Goal: Navigation & Orientation: Find specific page/section

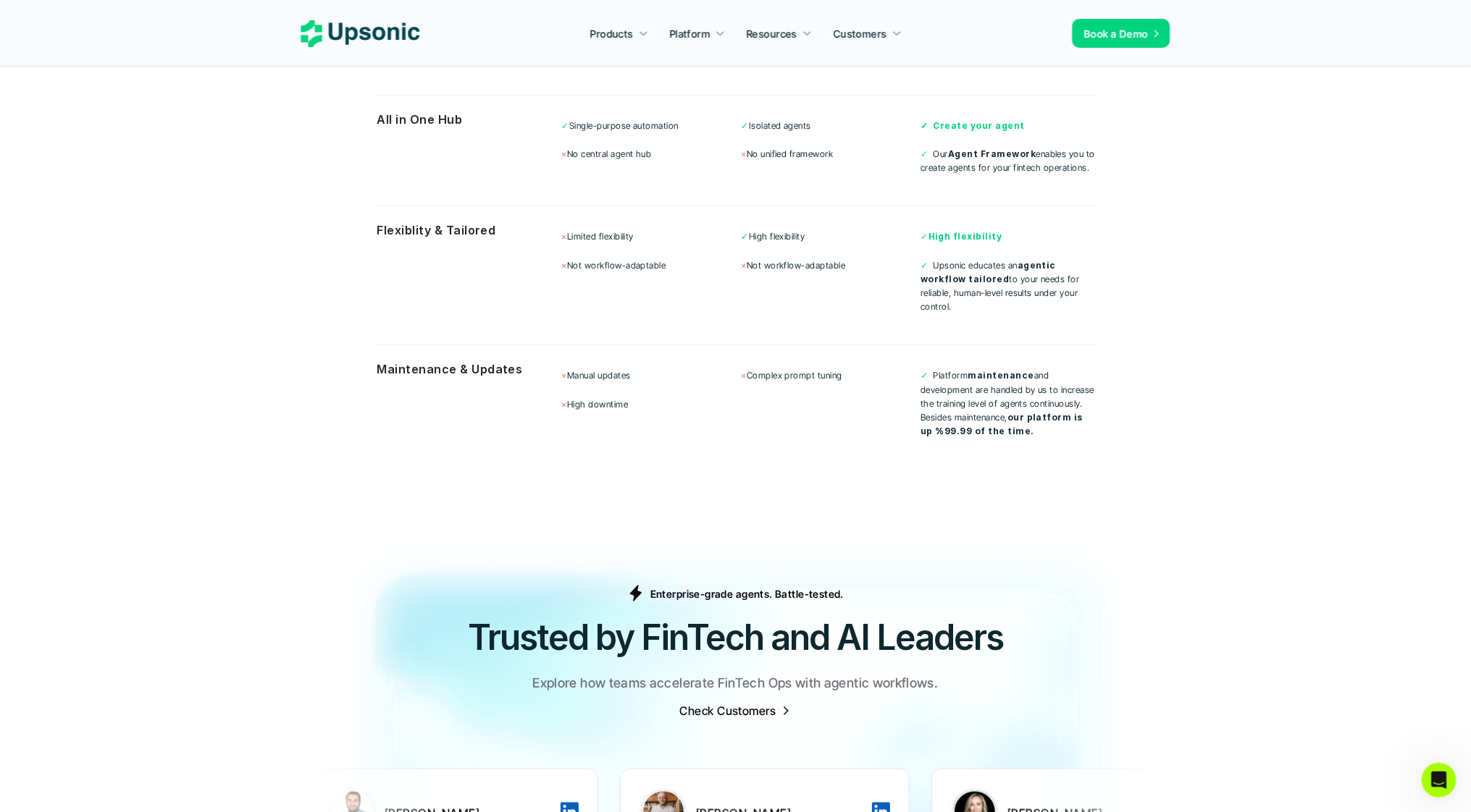
scroll to position [4052, 0]
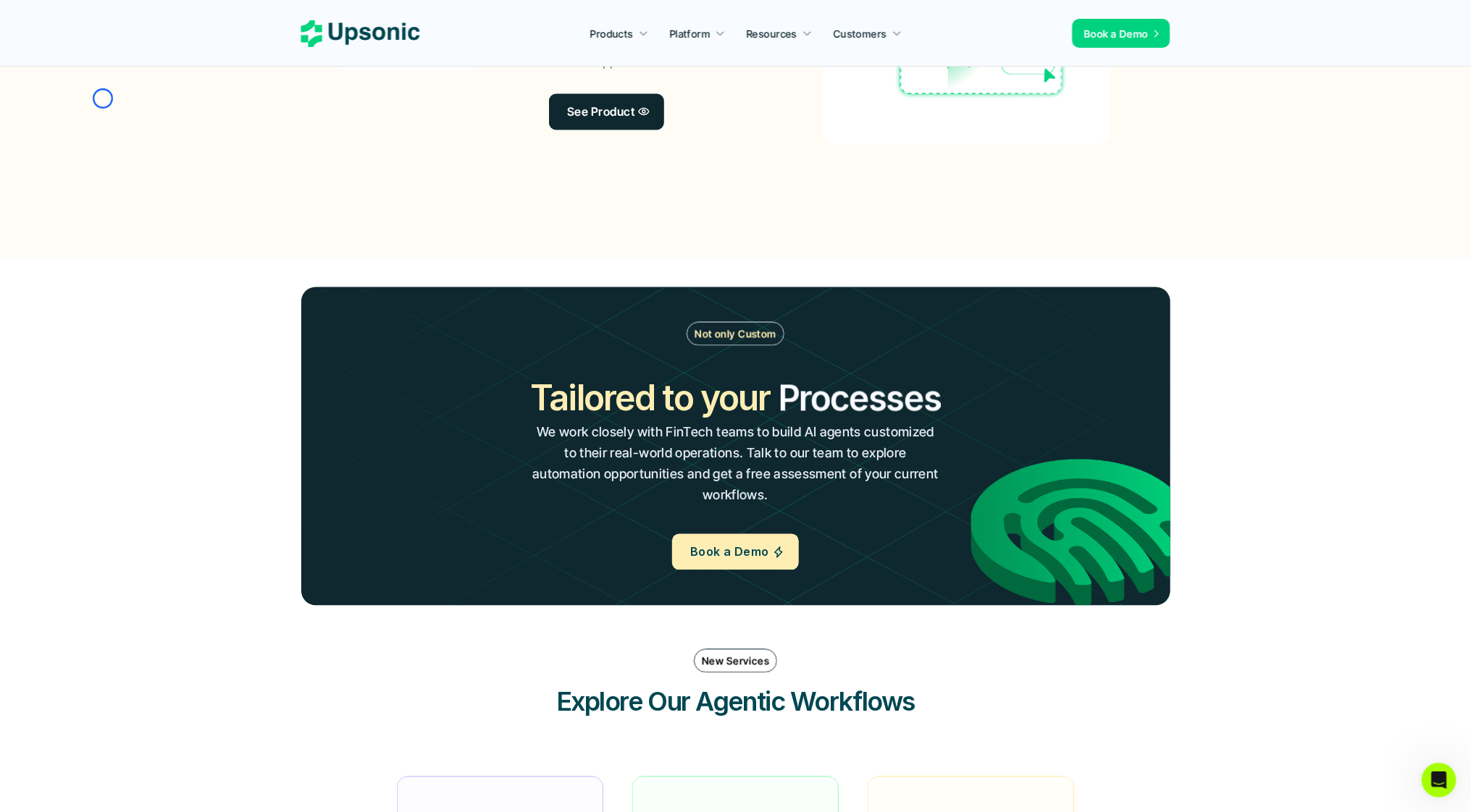
scroll to position [1106, 0]
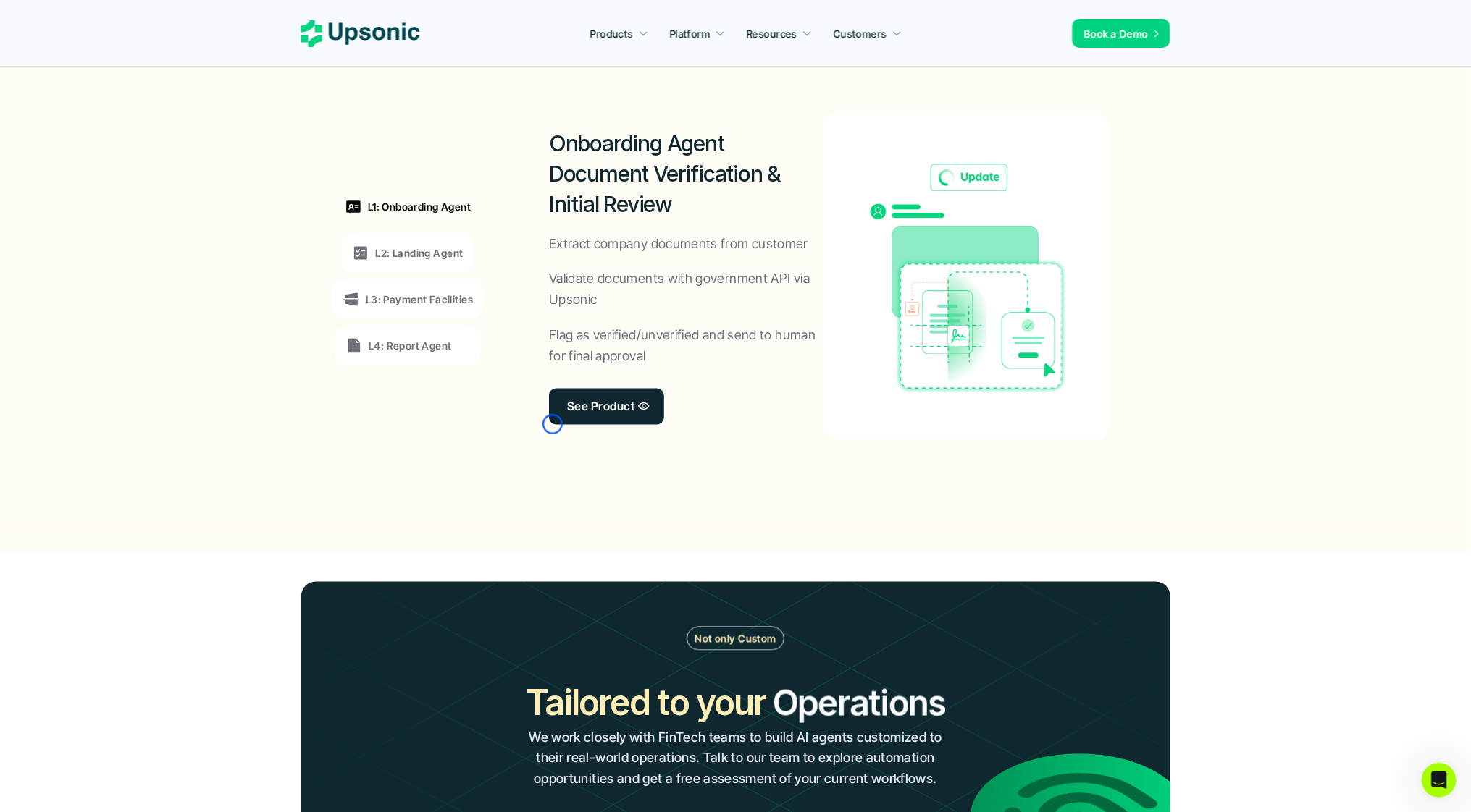
click at [552, 424] on div "See Product" at bounding box center [607, 406] width 115 height 36
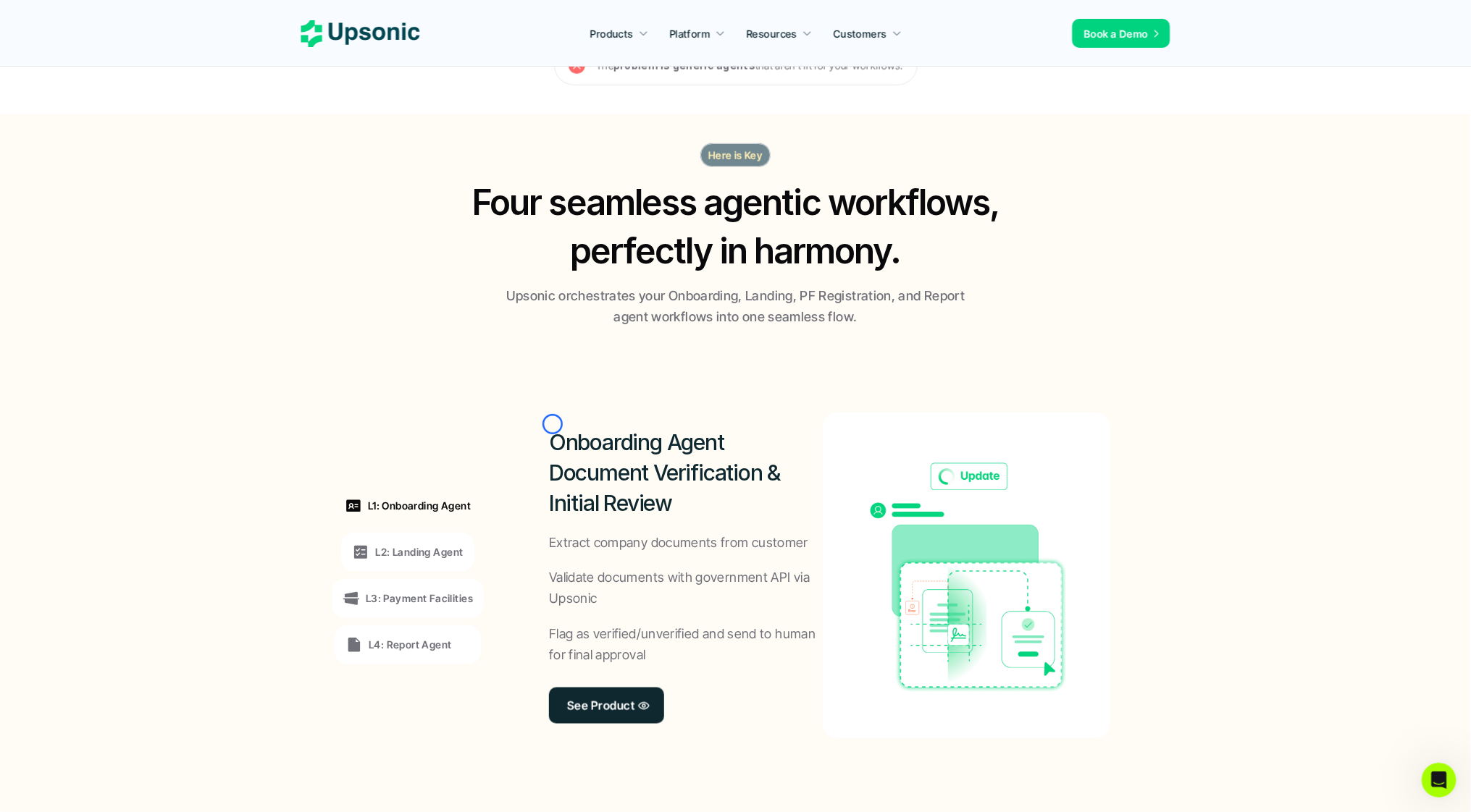
scroll to position [733, 0]
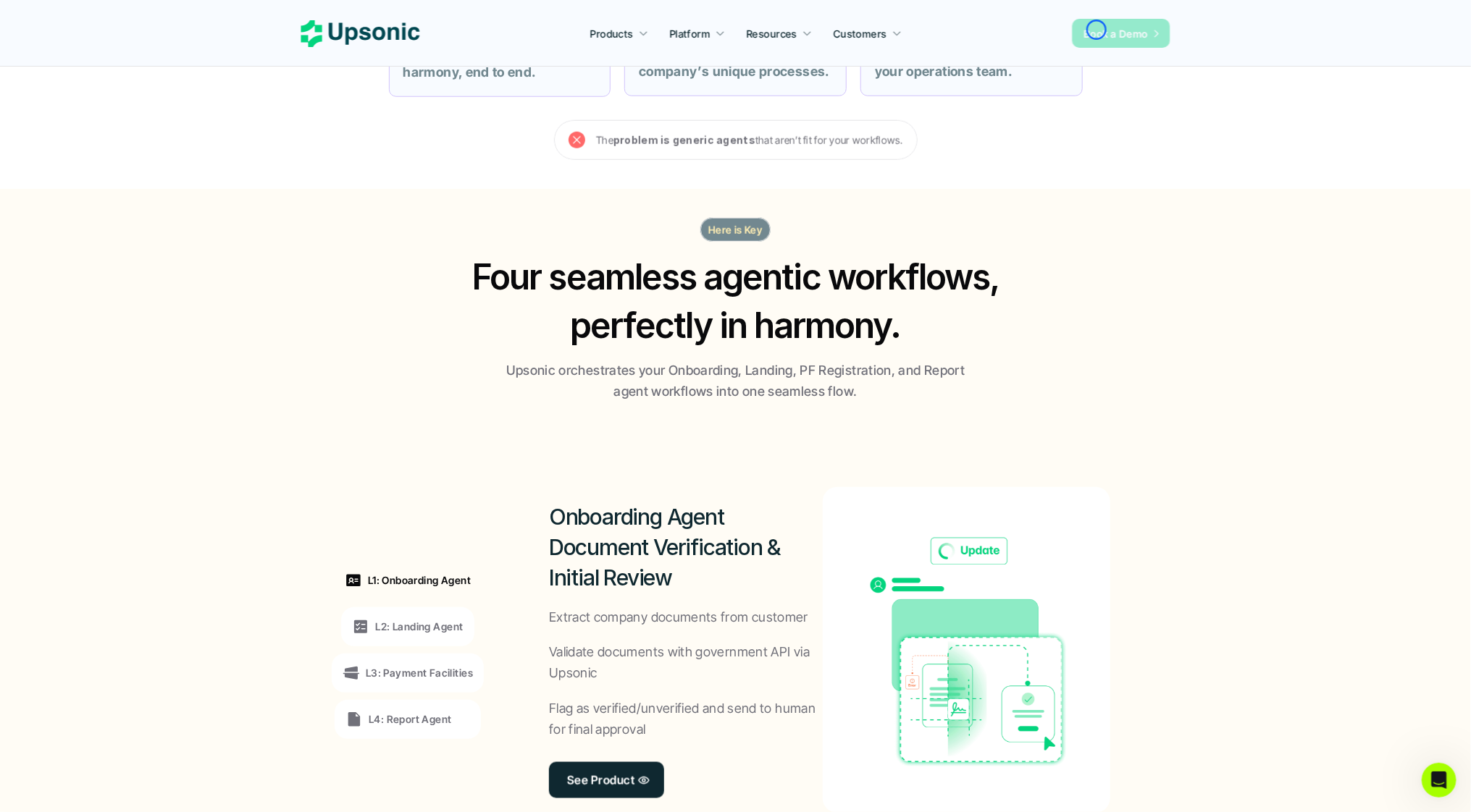
click at [1096, 29] on span "Book a Demo" at bounding box center [1116, 33] width 64 height 13
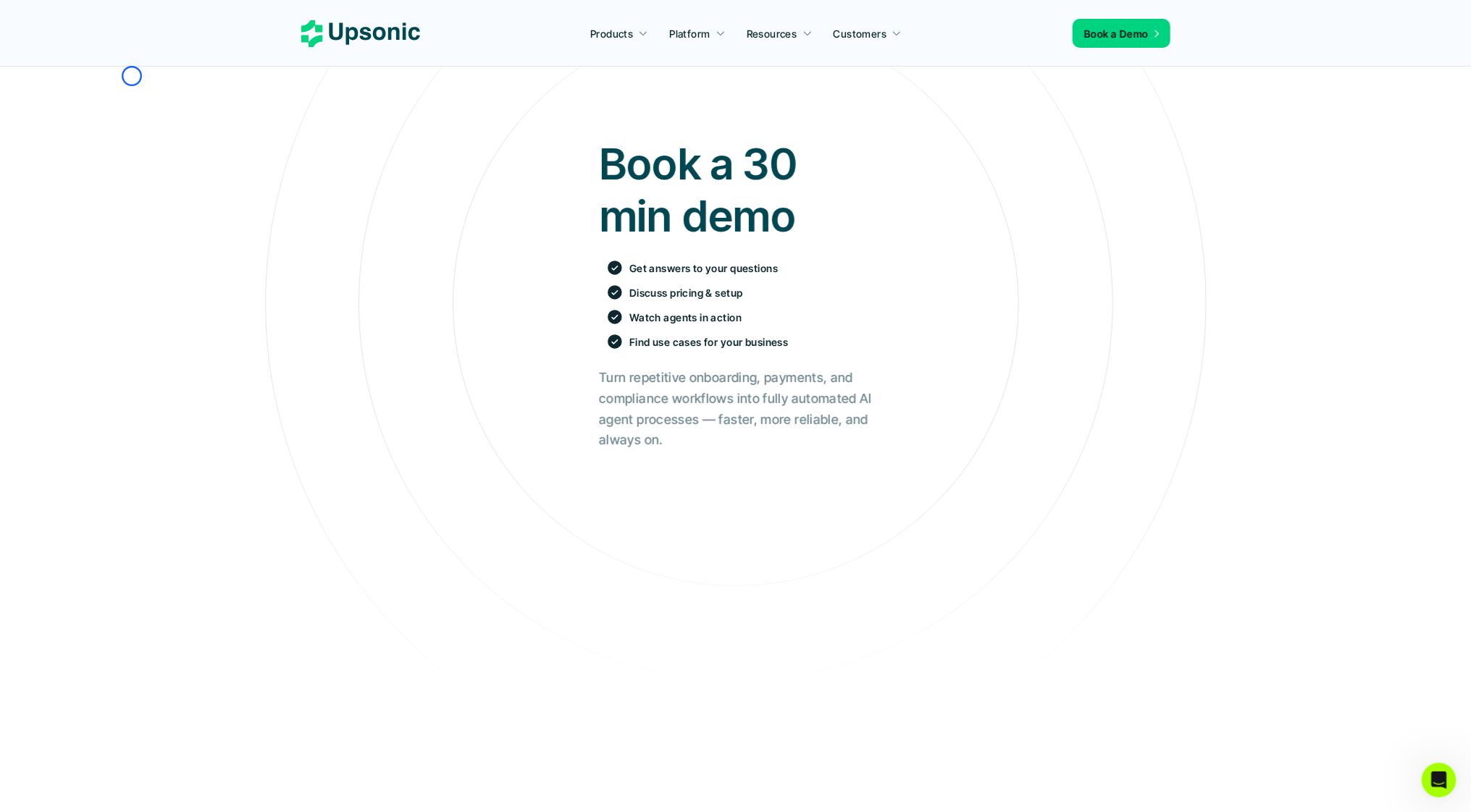
click at [132, 76] on section "Book a 30 min demo Get answers to your questions Discuss pricing & setup Watch …" at bounding box center [736, 567] width 1471 height 1135
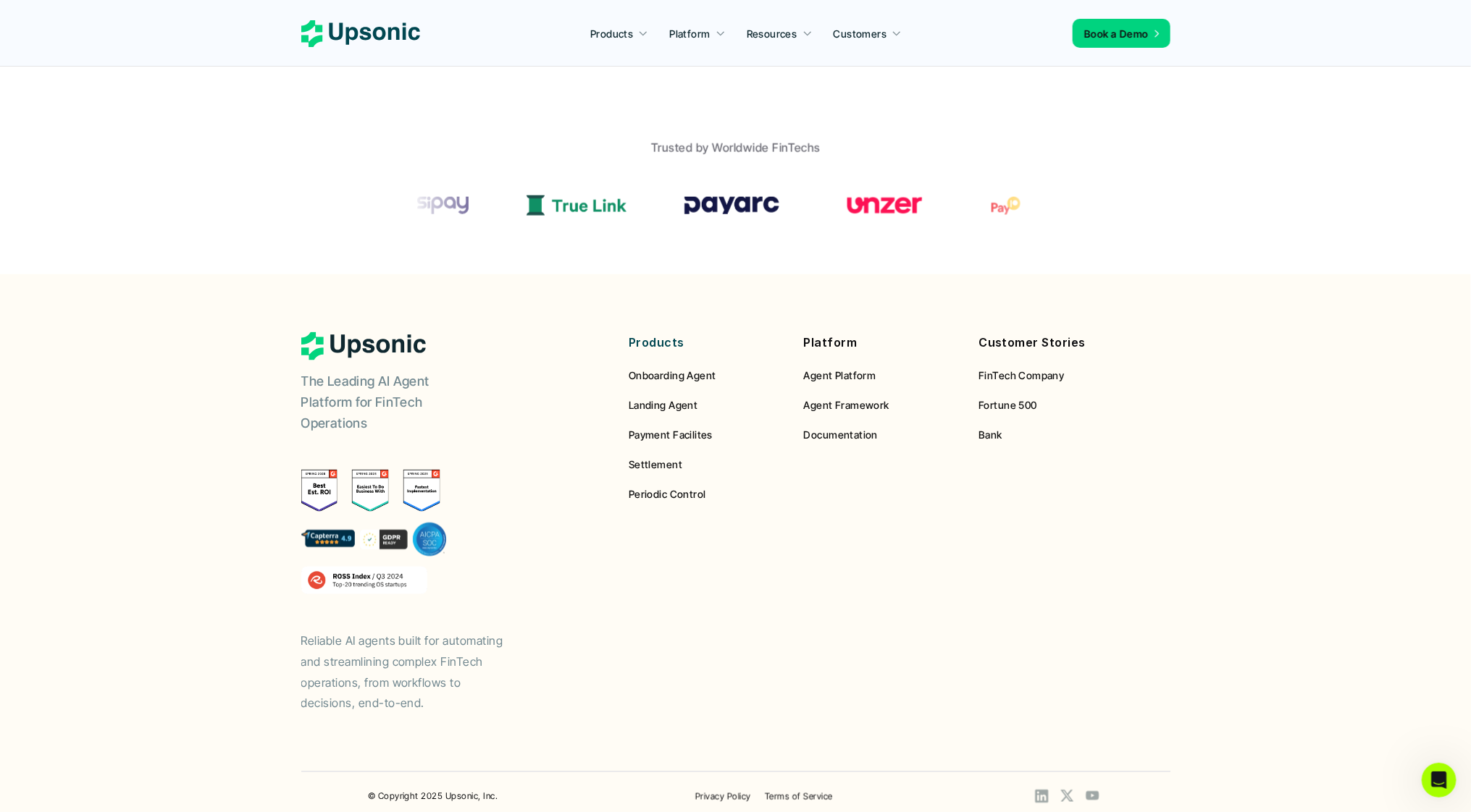
scroll to position [869, 0]
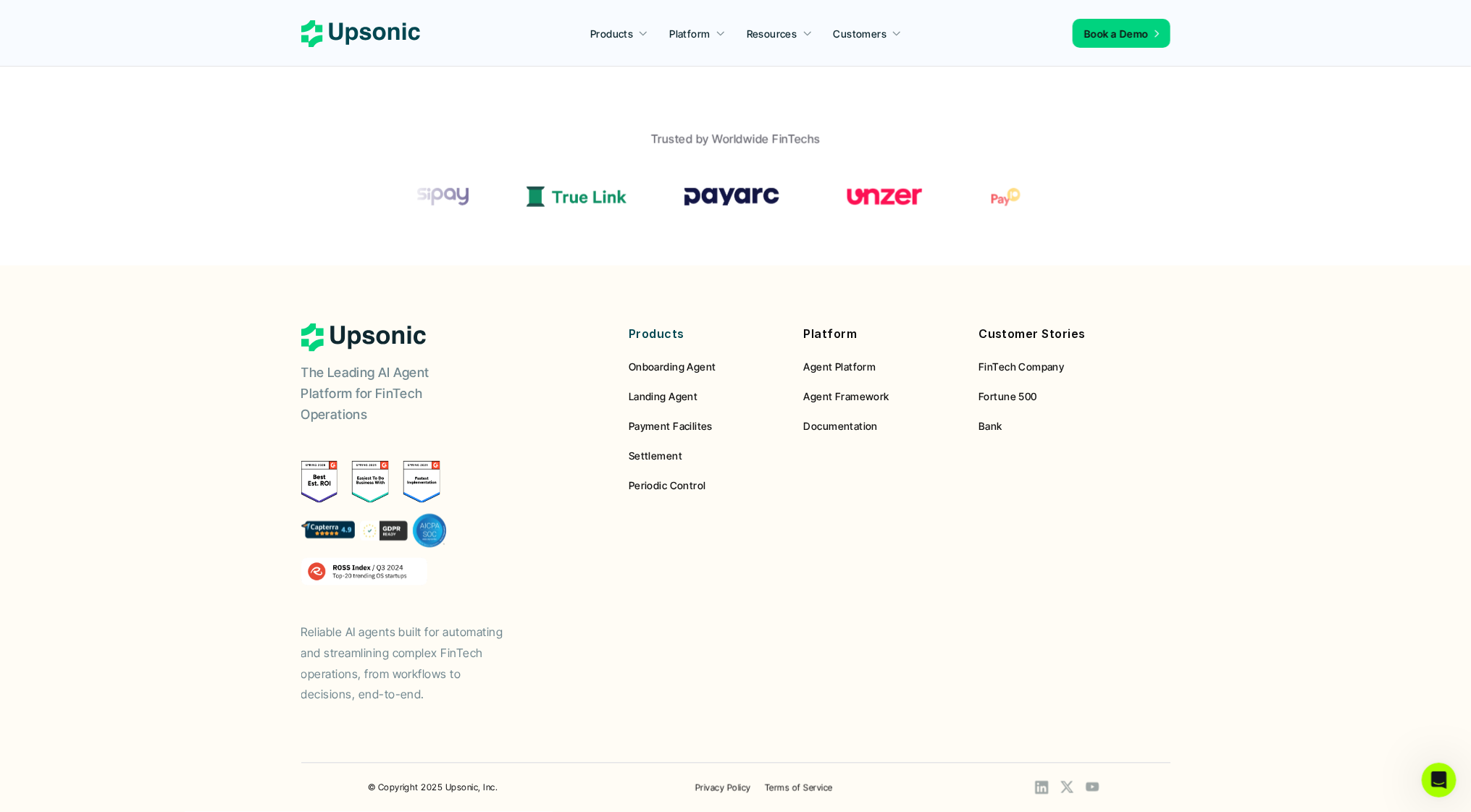
click at [659, 421] on span "Payment Facilites" at bounding box center [670, 426] width 84 height 13
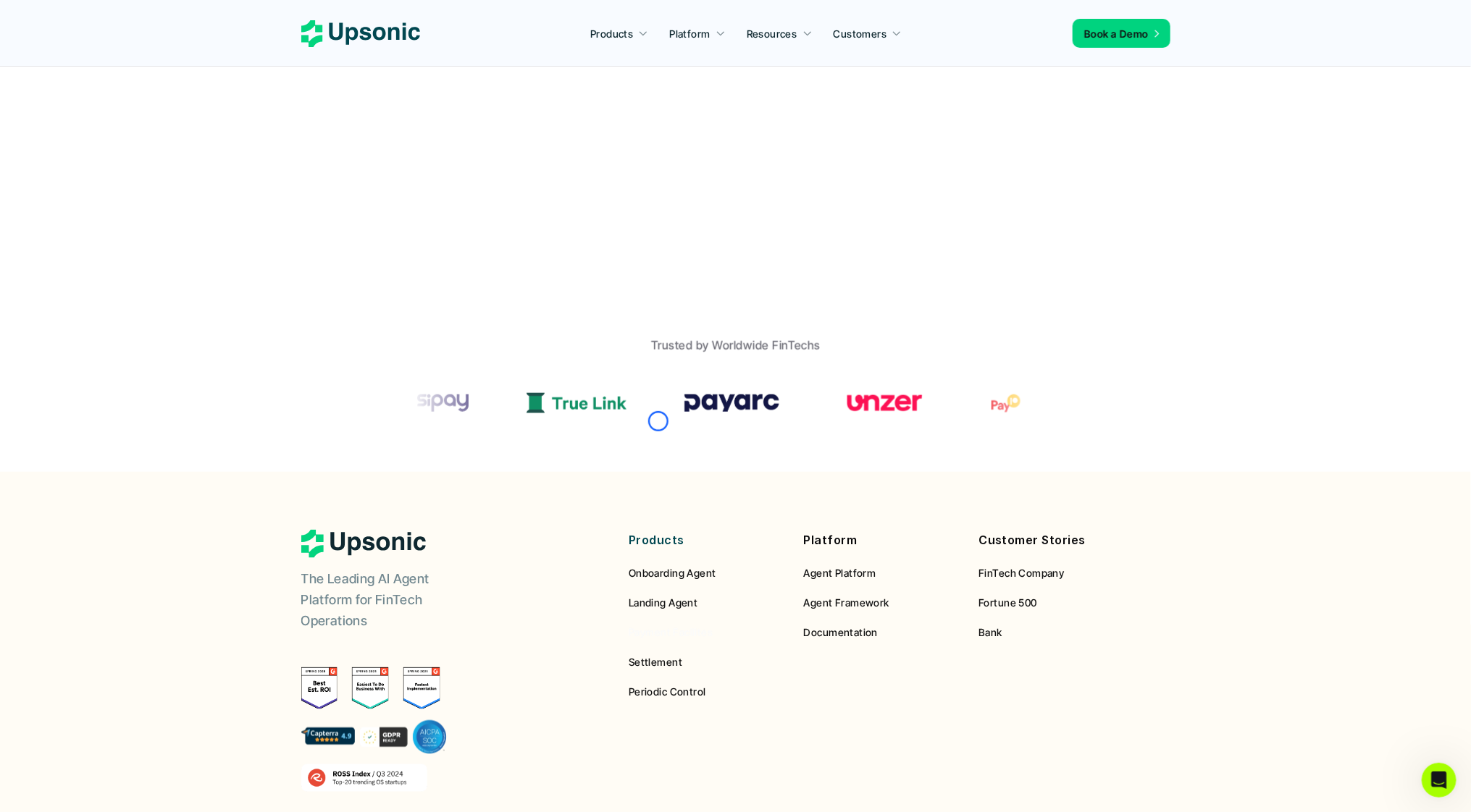
scroll to position [830, 0]
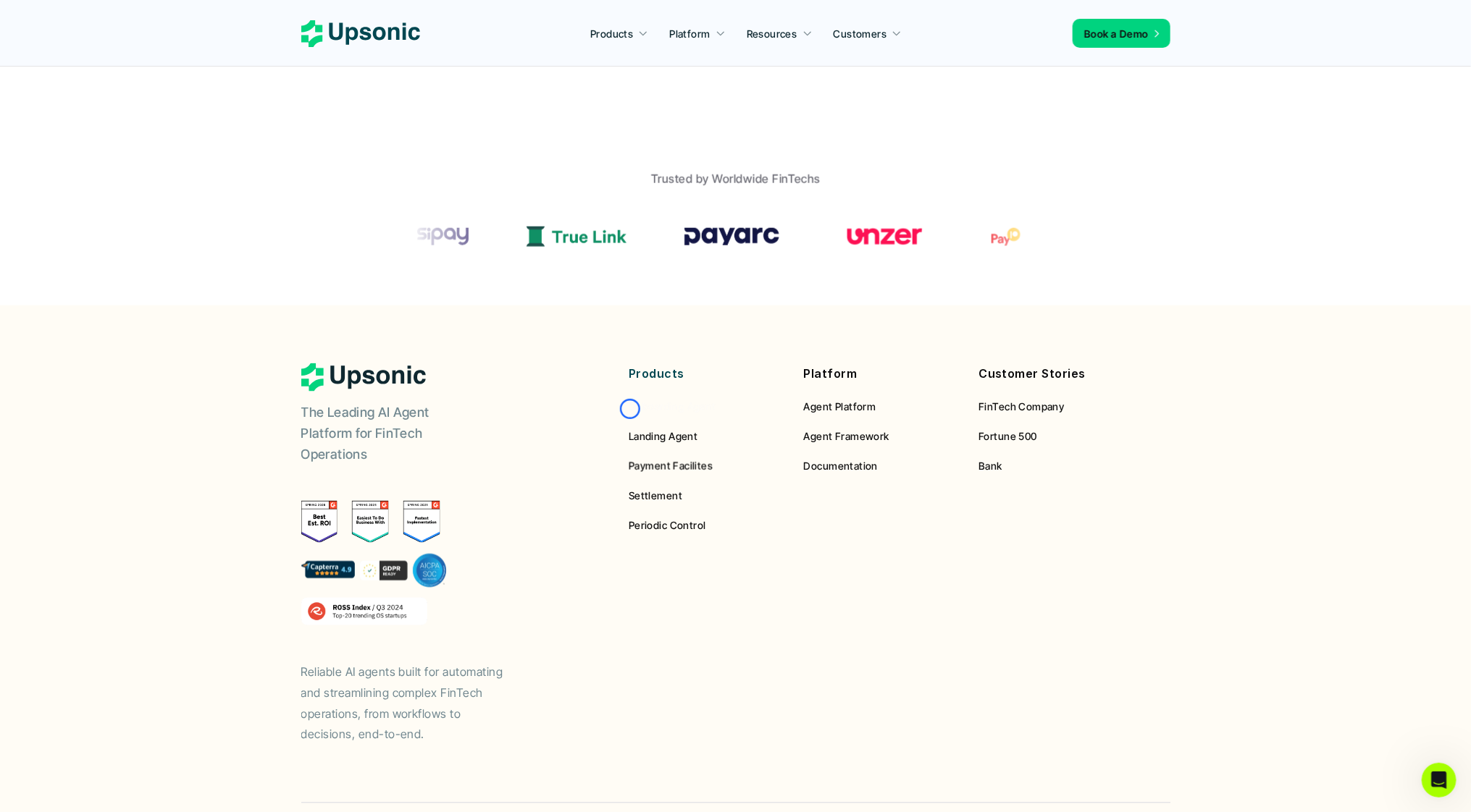
click at [630, 409] on span "Onboarding Agent" at bounding box center [672, 406] width 88 height 13
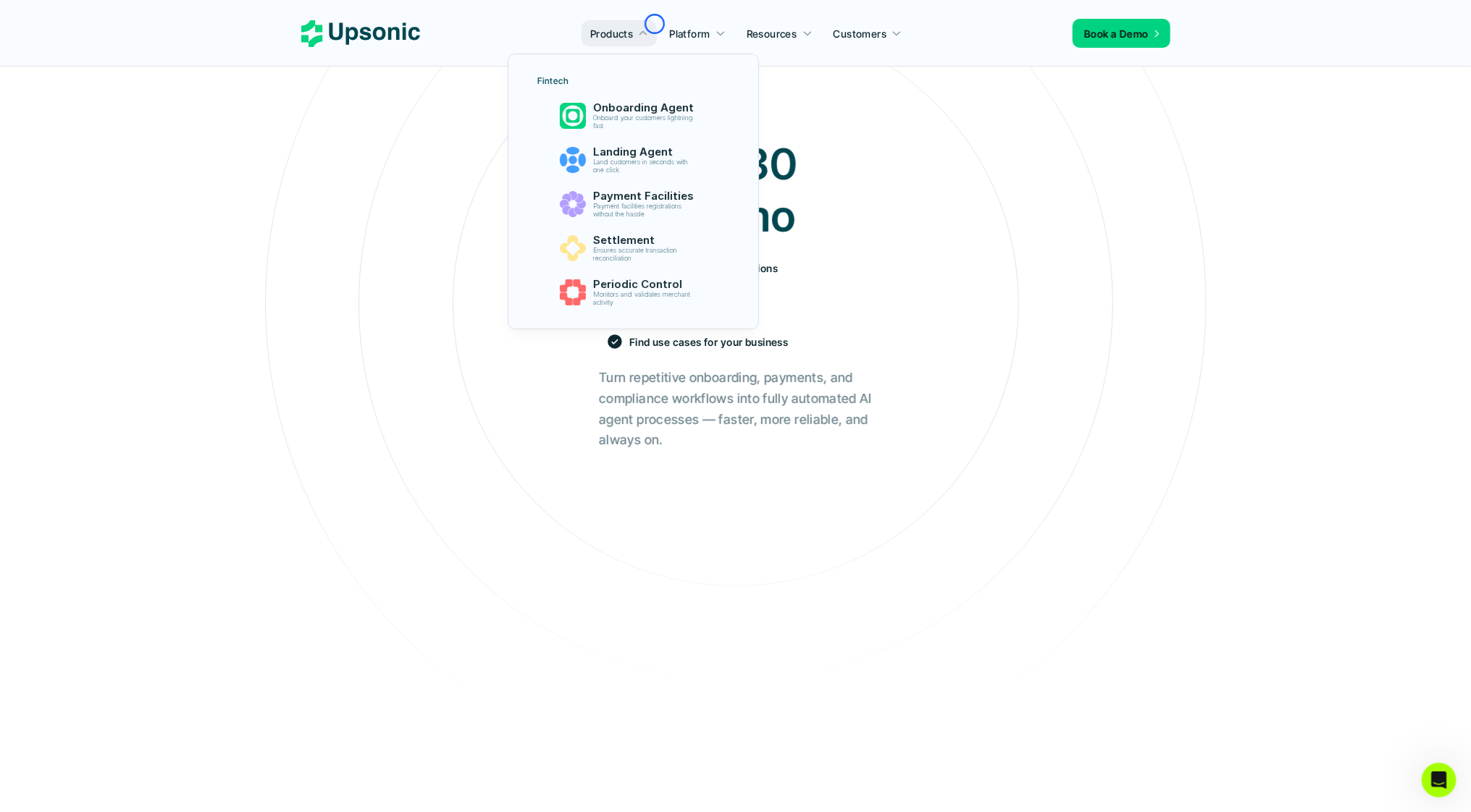
click at [654, 24] on link "Products" at bounding box center [619, 33] width 75 height 26
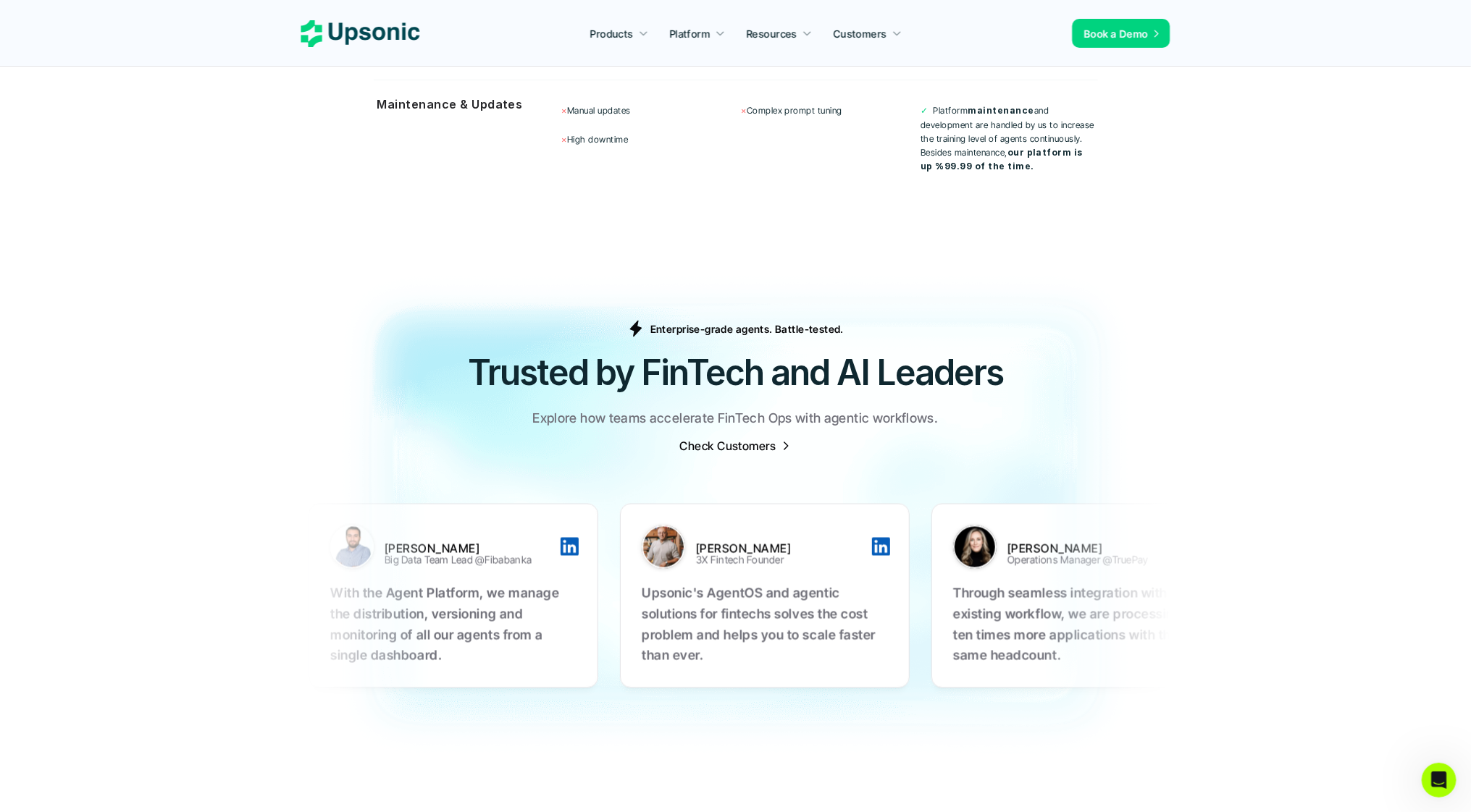
scroll to position [4369, 0]
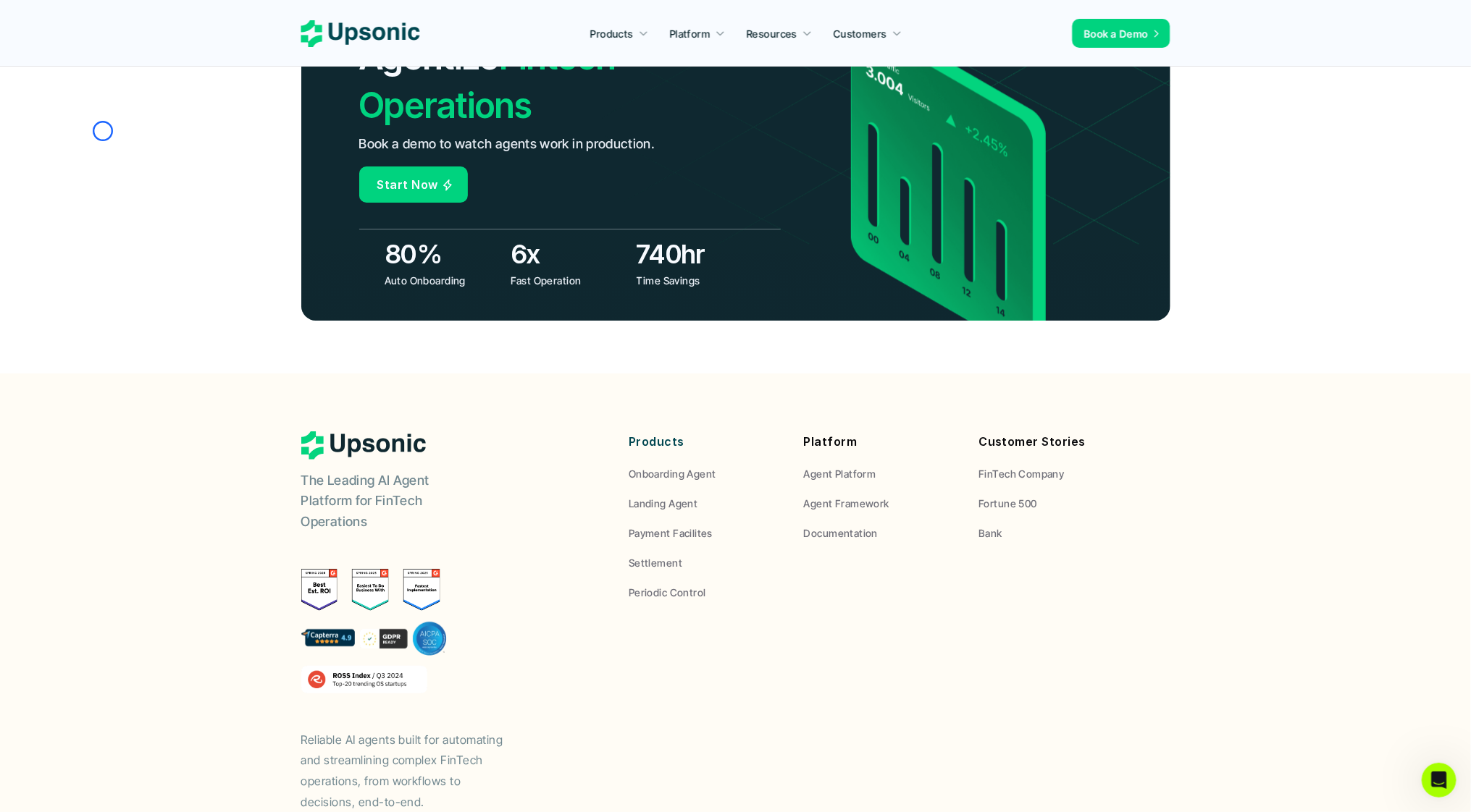
scroll to position [5224, 0]
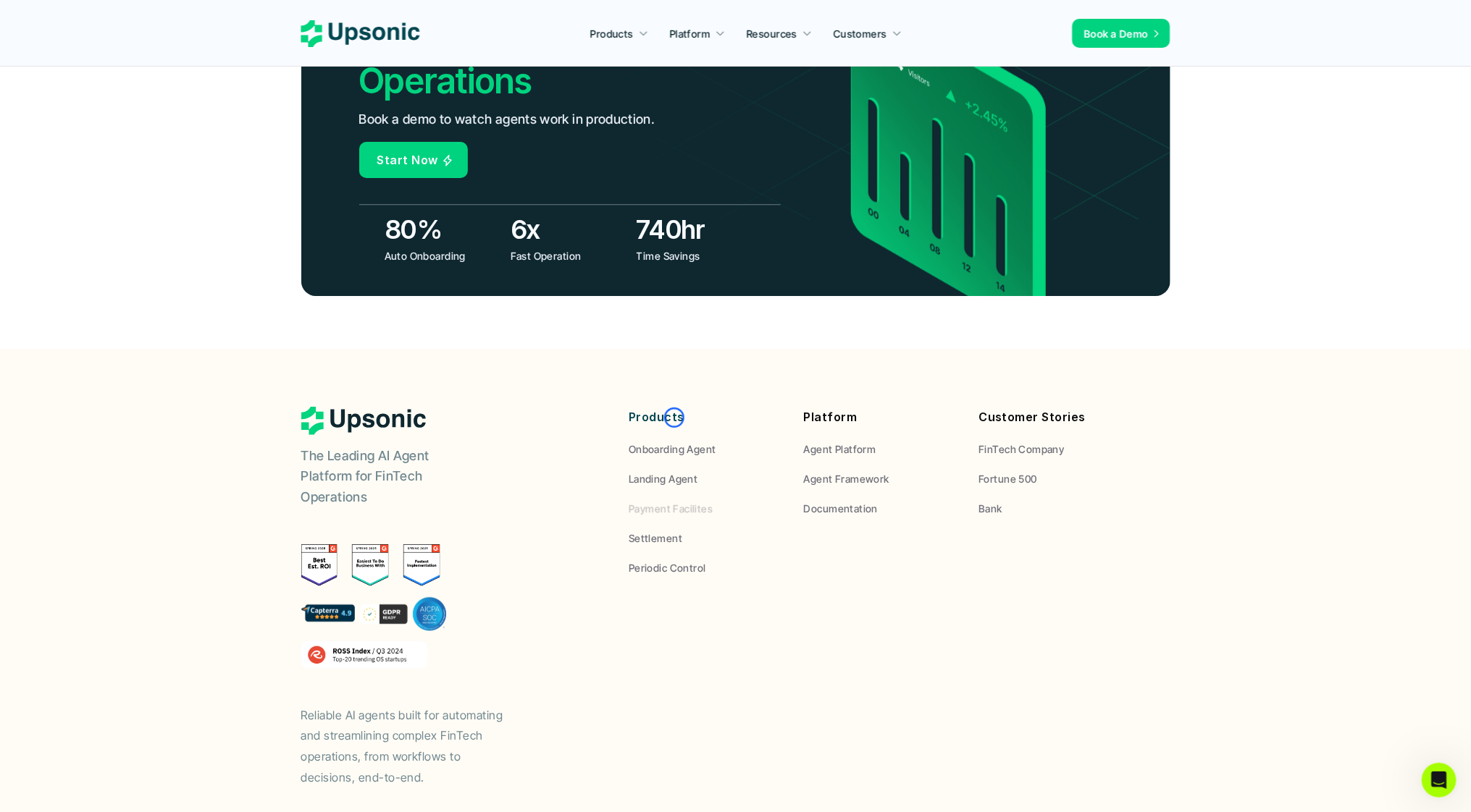
click at [674, 501] on p "Payment Facilites" at bounding box center [670, 508] width 84 height 15
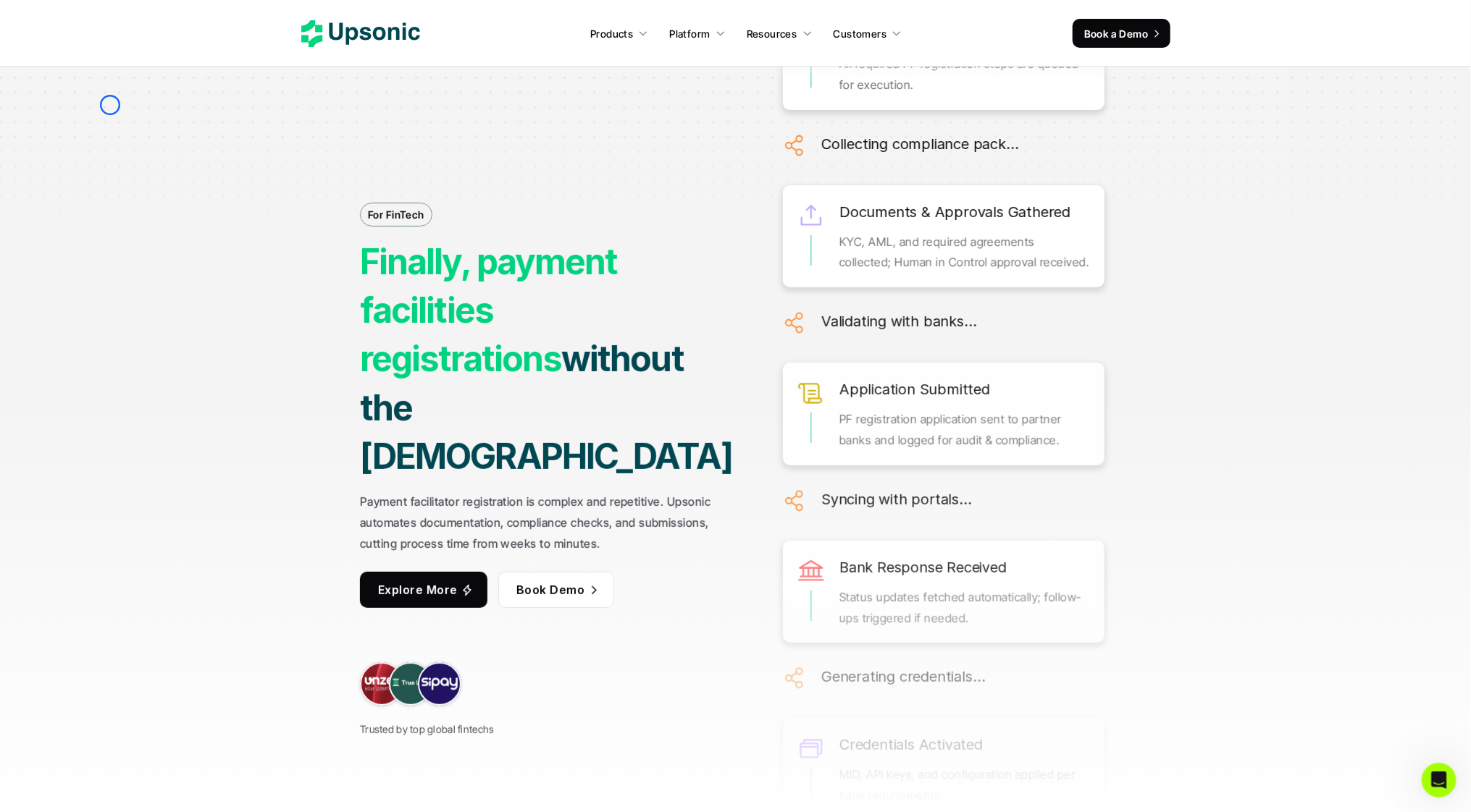
click at [110, 105] on div at bounding box center [736, 145] width 1471 height 289
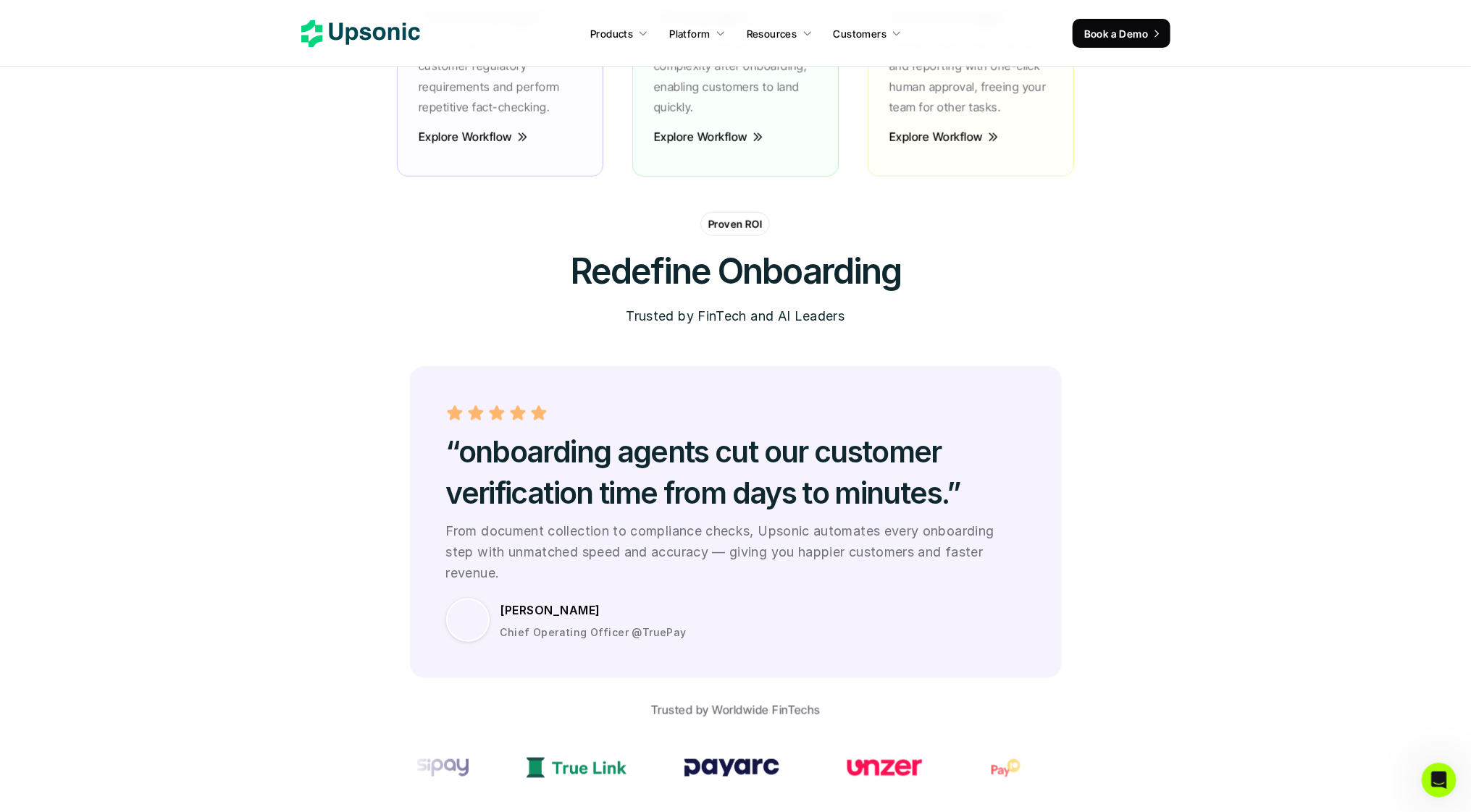
scroll to position [3955, 0]
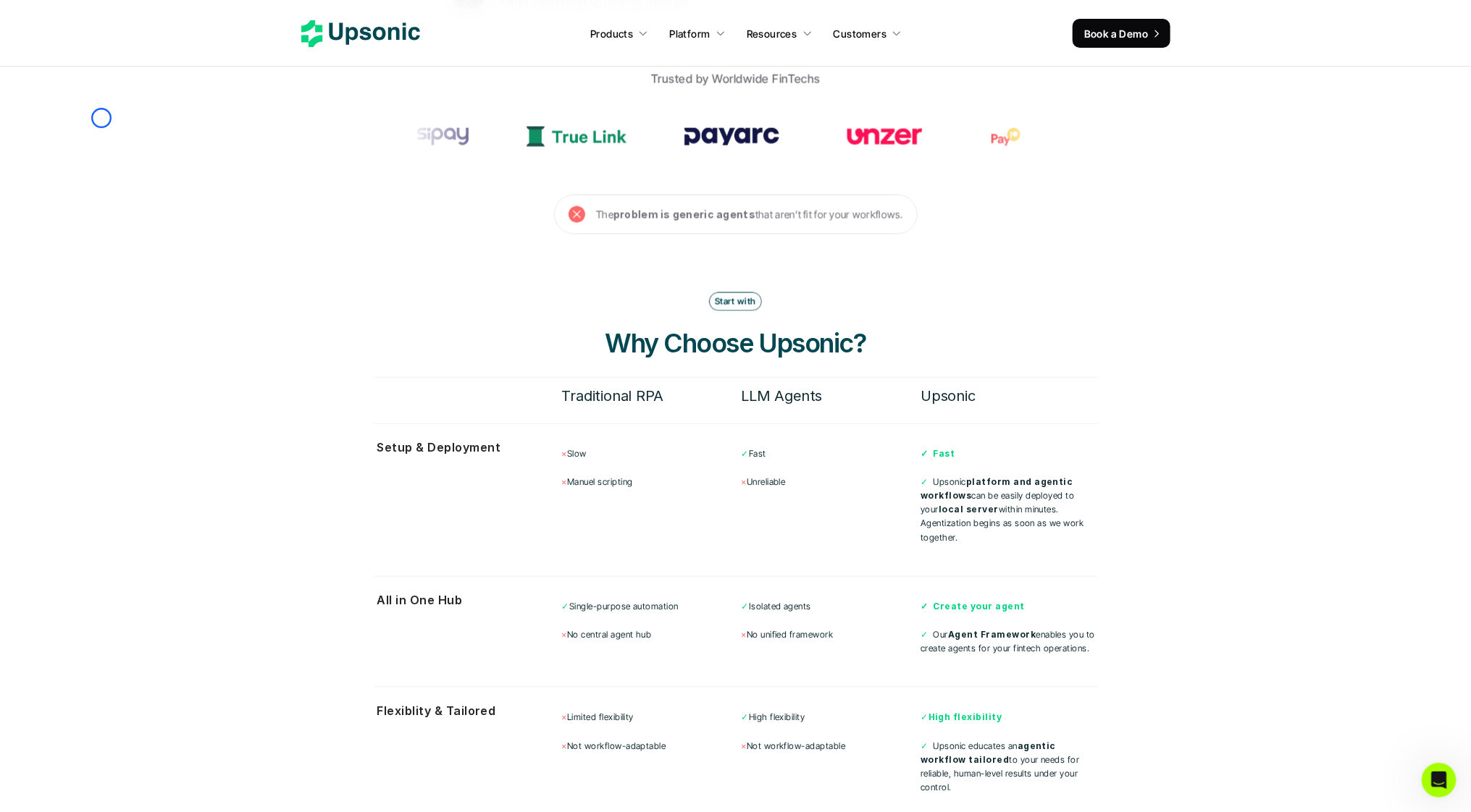
scroll to position [4558, 0]
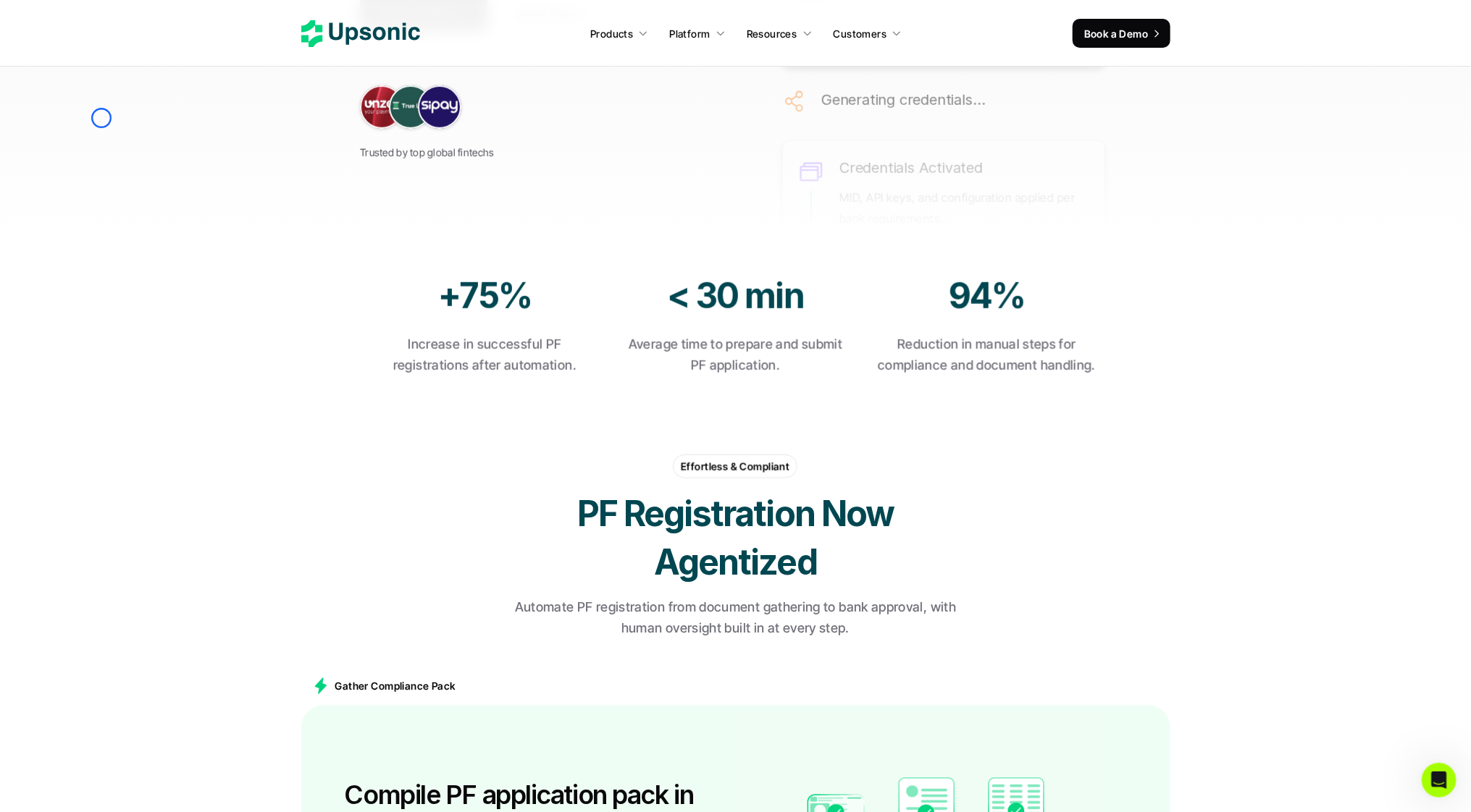
scroll to position [135, 0]
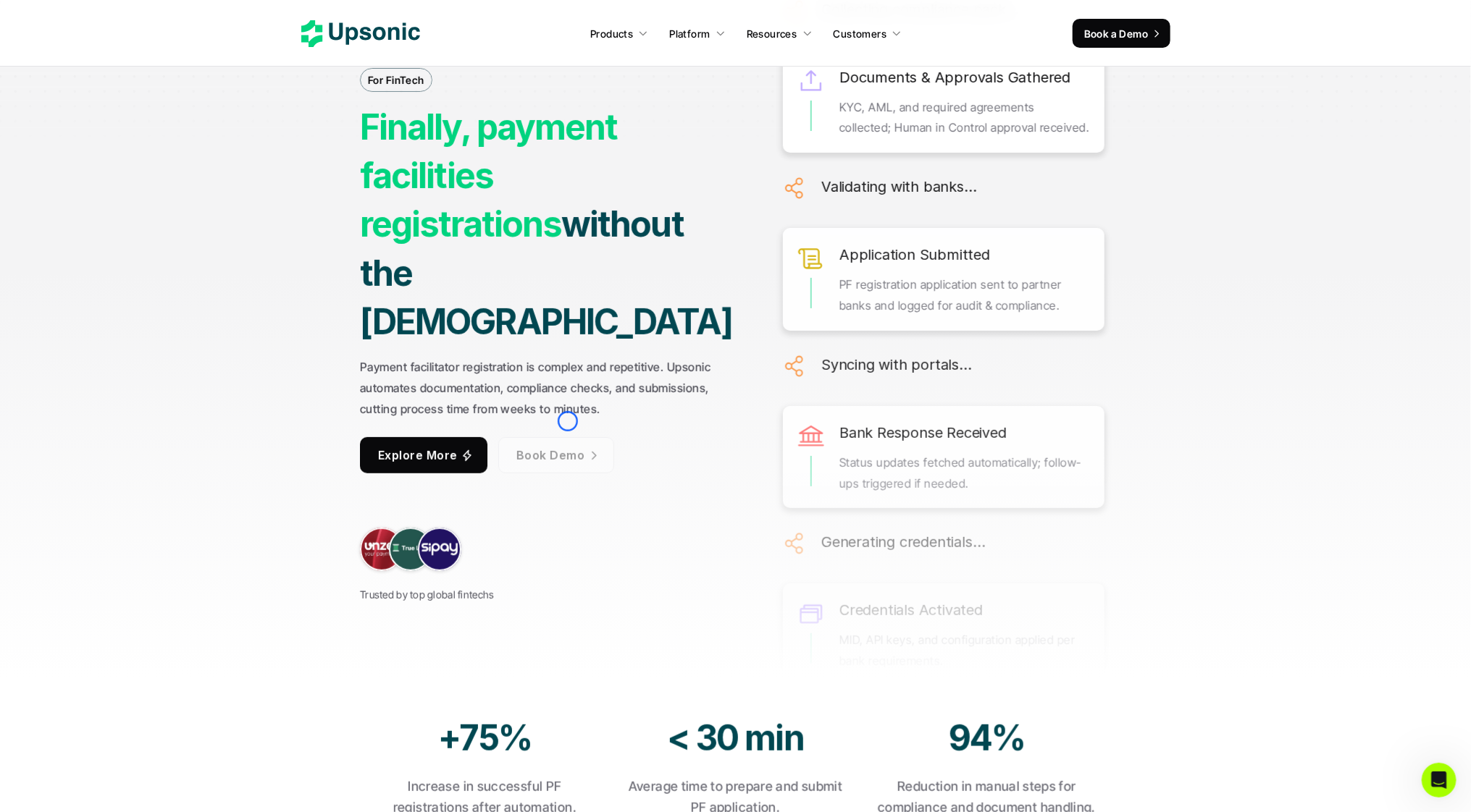
click at [567, 437] on link "Book Demo" at bounding box center [556, 455] width 115 height 36
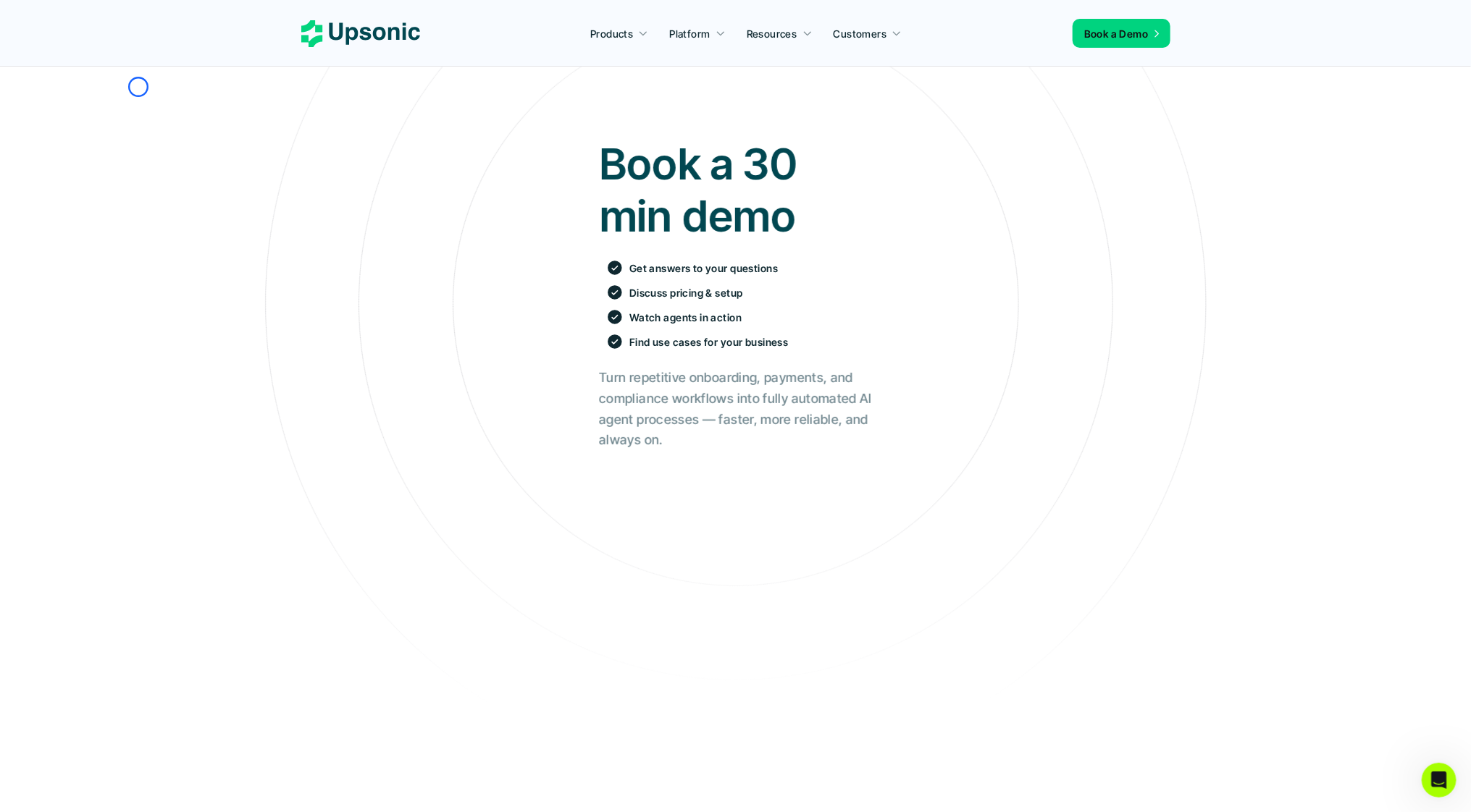
click at [138, 87] on section "Book a 30 min demo Get answers to your questions Discuss pricing & setup Watch …" at bounding box center [736, 567] width 1471 height 1135
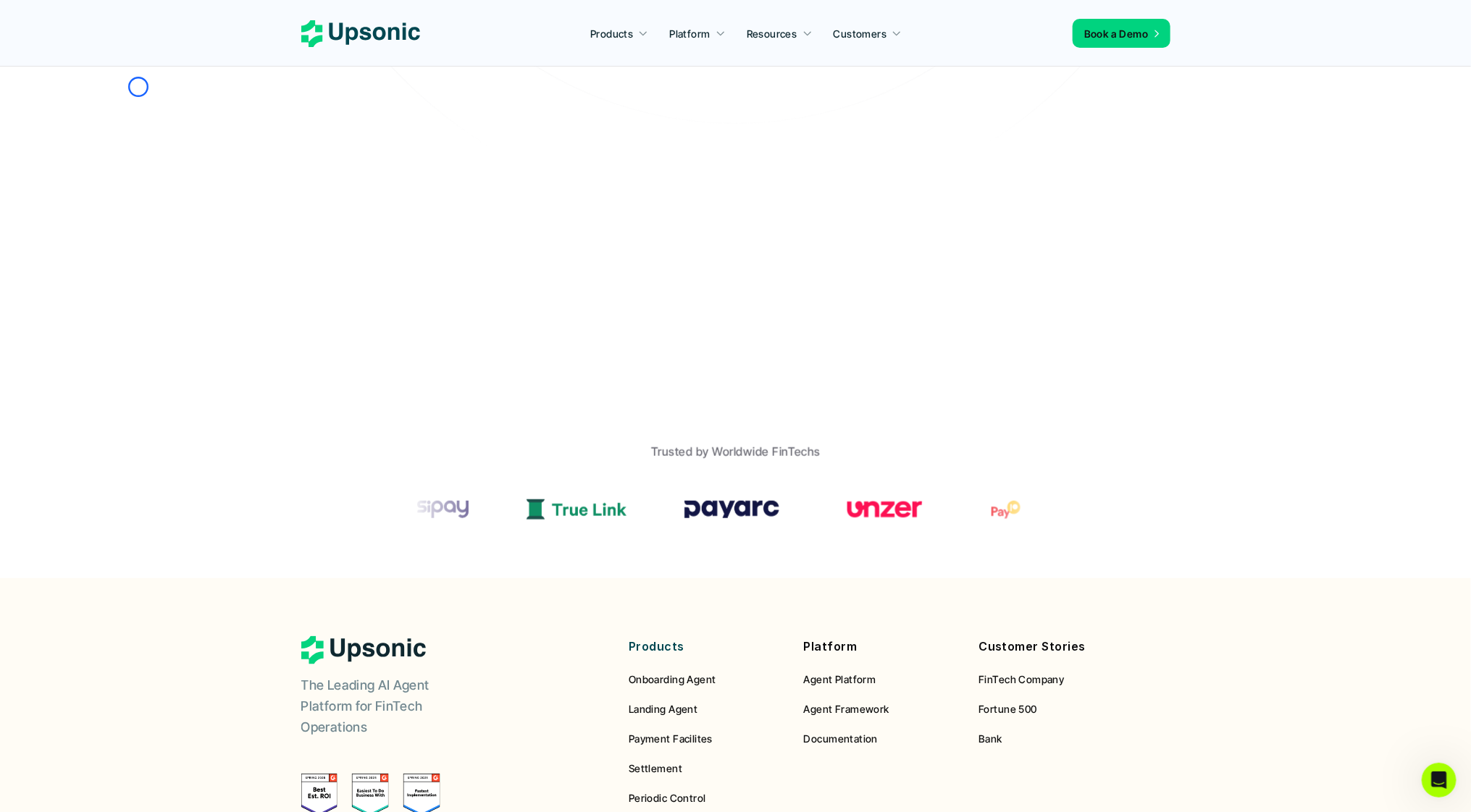
click at [138, 87] on div "Book a 30 min demo Get answers to your questions Discuss pricing & setup Watch …" at bounding box center [736, 64] width 1449 height 1009
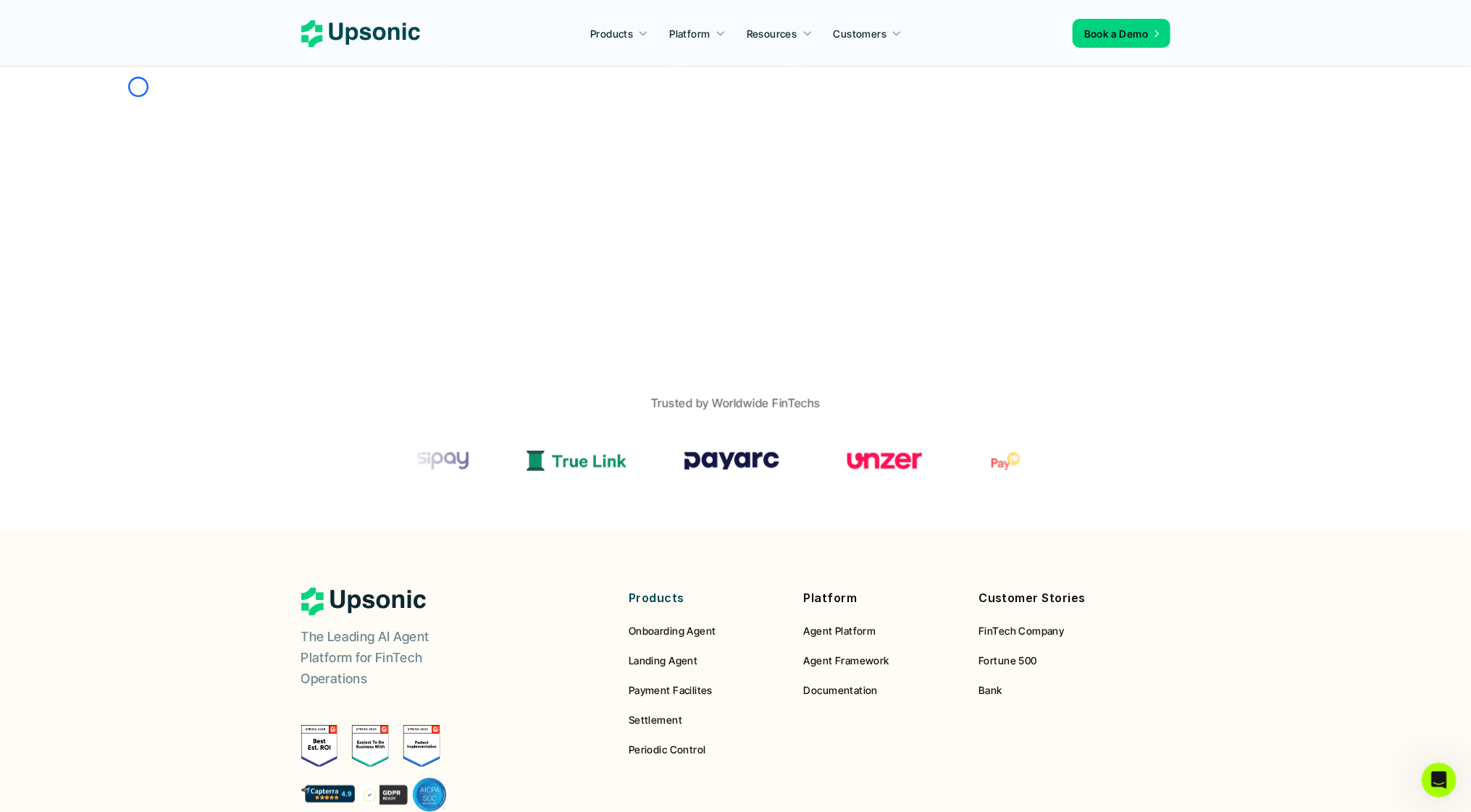
click at [126, 144] on div "Book a 30 min demo Get answers to your questions Discuss pricing & setup Watch …" at bounding box center [736, 15] width 1449 height 1009
click at [401, 38] on icon at bounding box center [361, 33] width 119 height 27
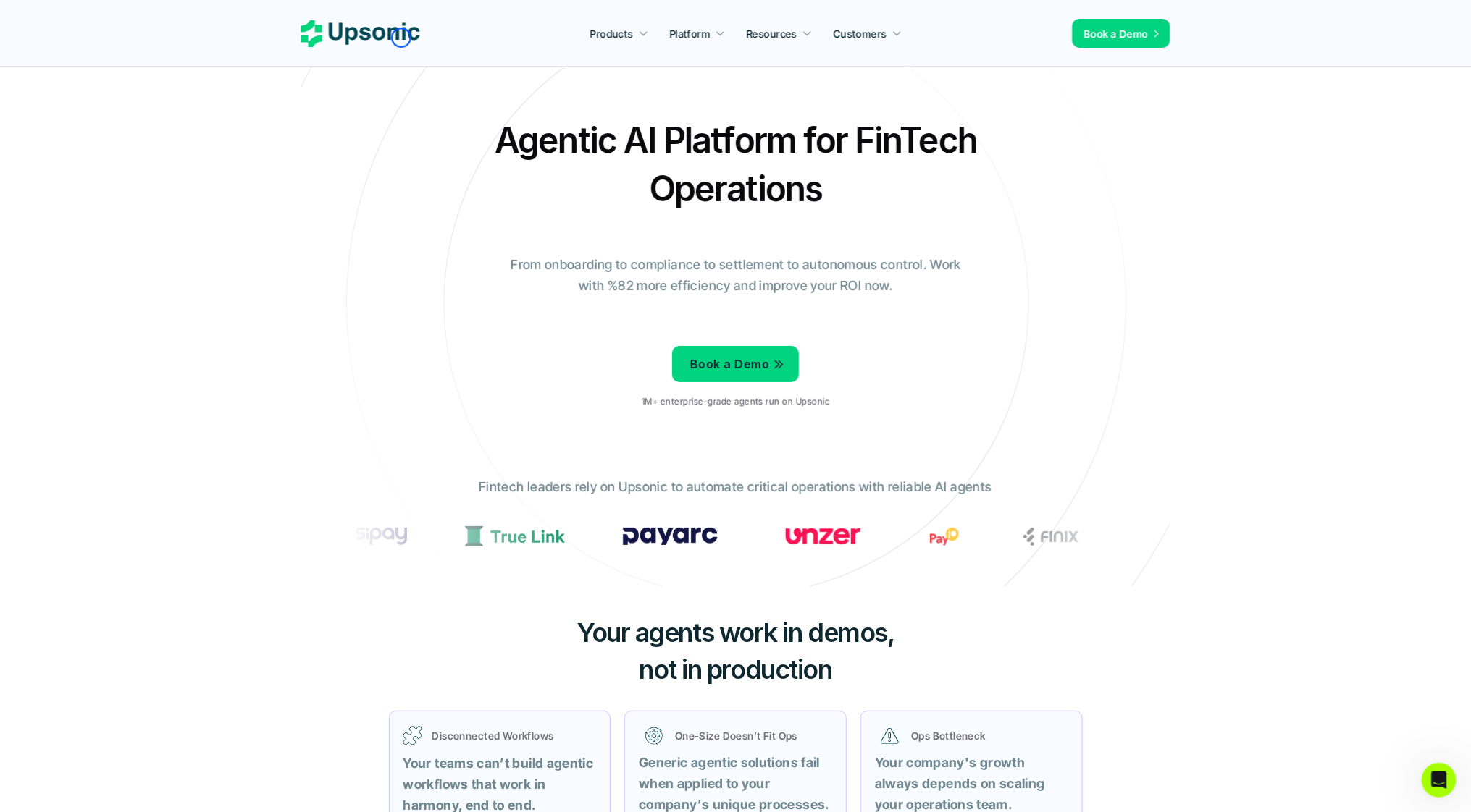
click at [401, 38] on icon at bounding box center [361, 33] width 119 height 27
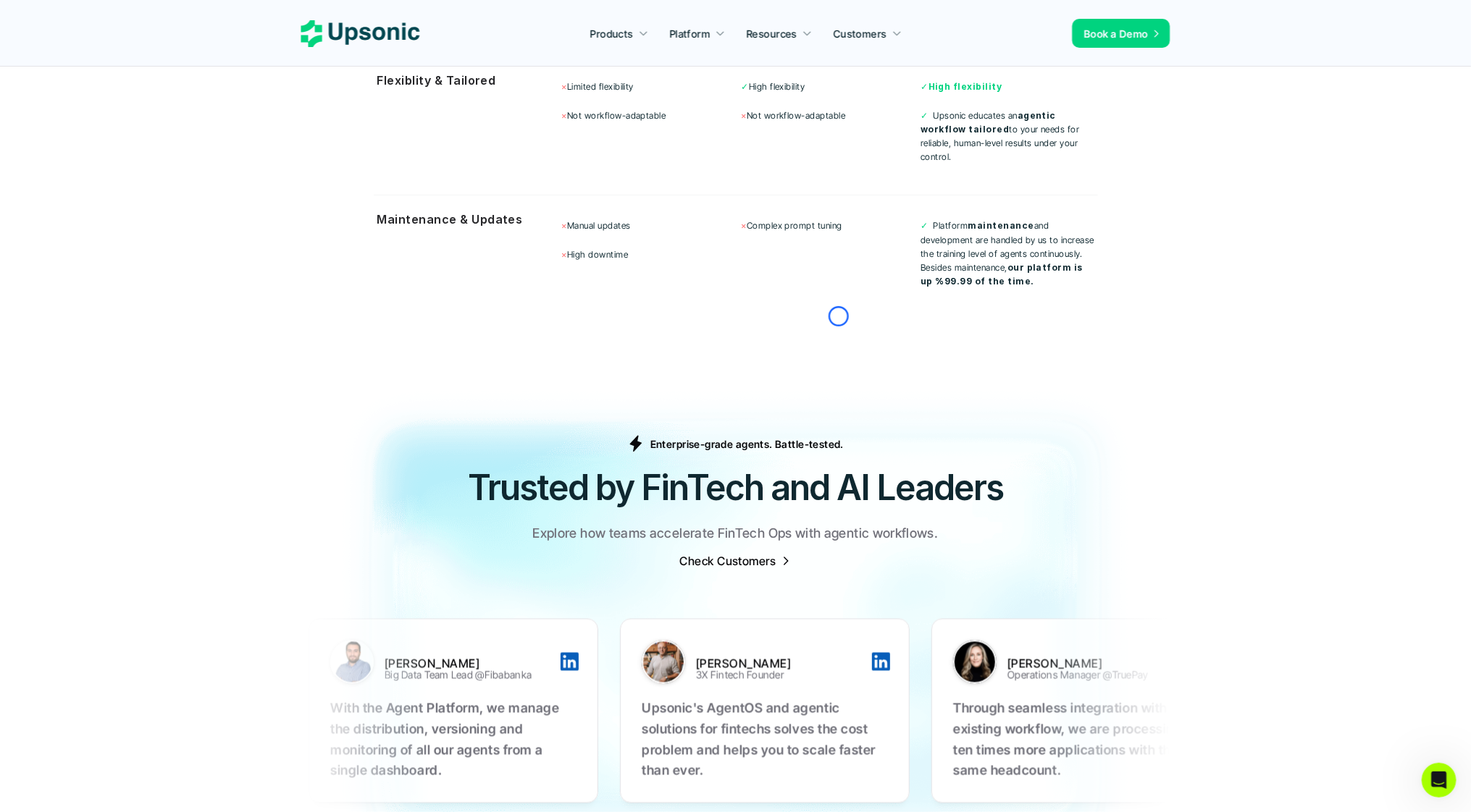
scroll to position [4202, 0]
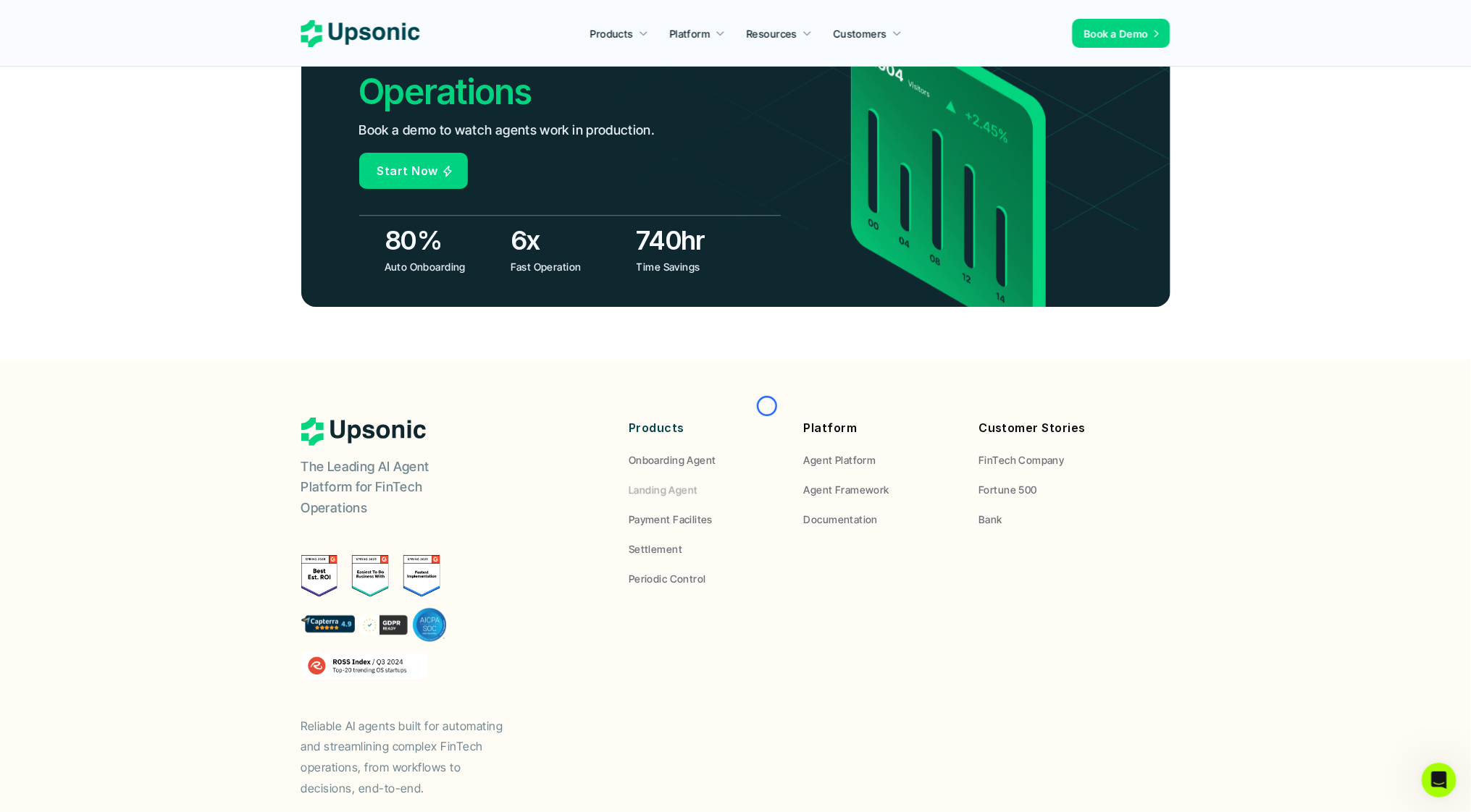
click at [766, 482] on link "Landing Agent" at bounding box center [705, 489] width 153 height 15
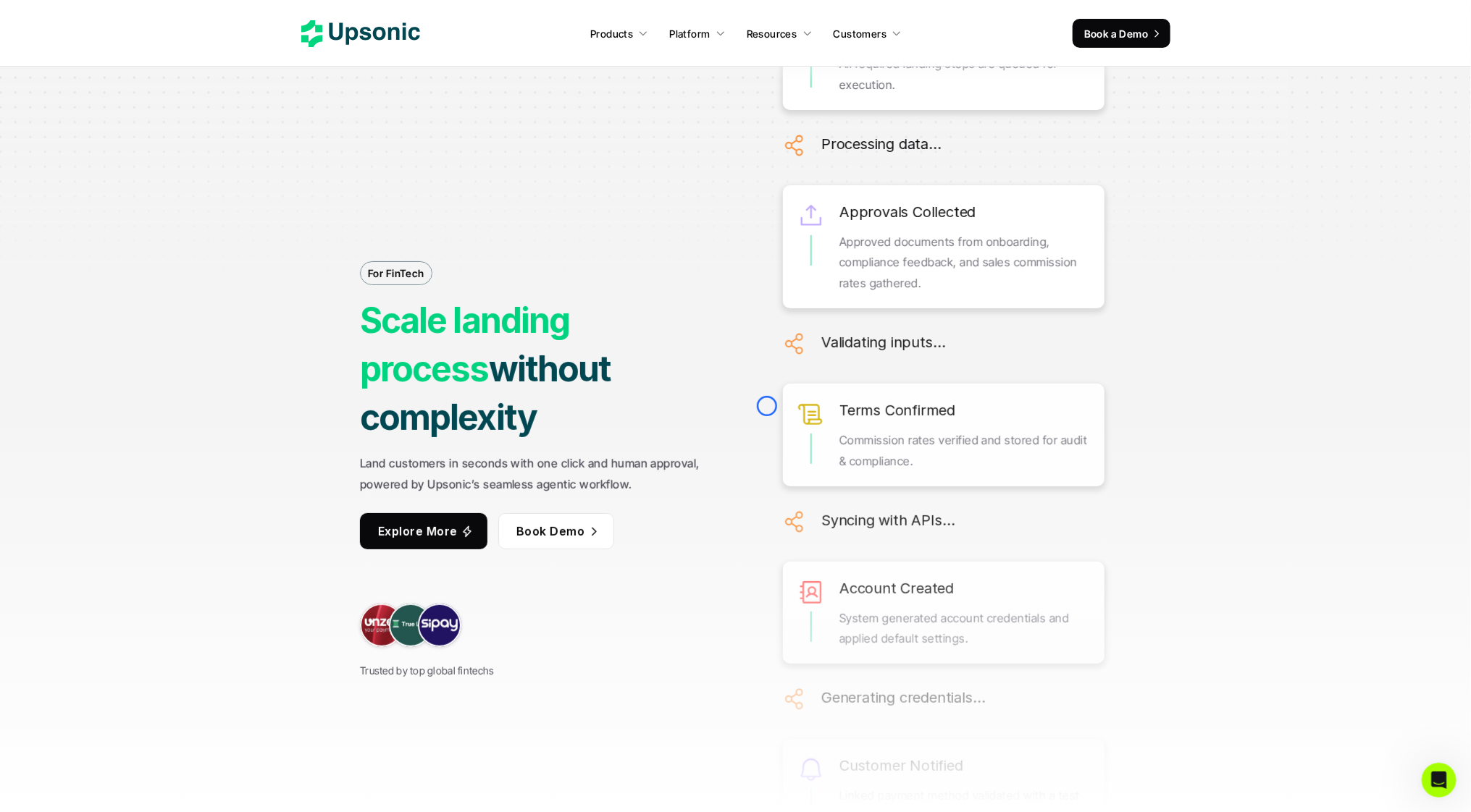
click at [766, 406] on div "For FinTech Scale landing process without complexity Land customers in seconds …" at bounding box center [736, 406] width 1086 height 812
click at [95, 89] on div at bounding box center [736, 145] width 1471 height 289
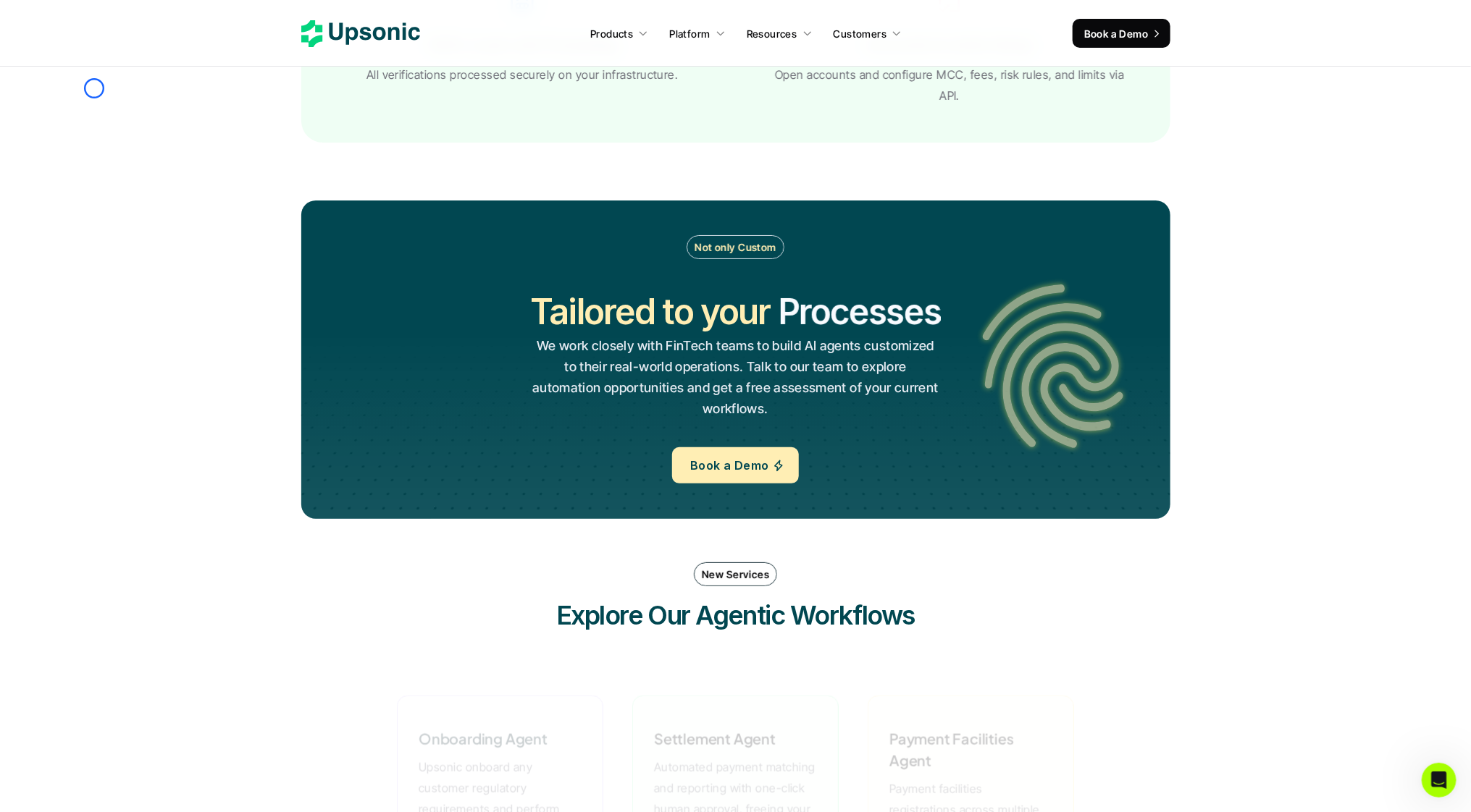
scroll to position [3140, 0]
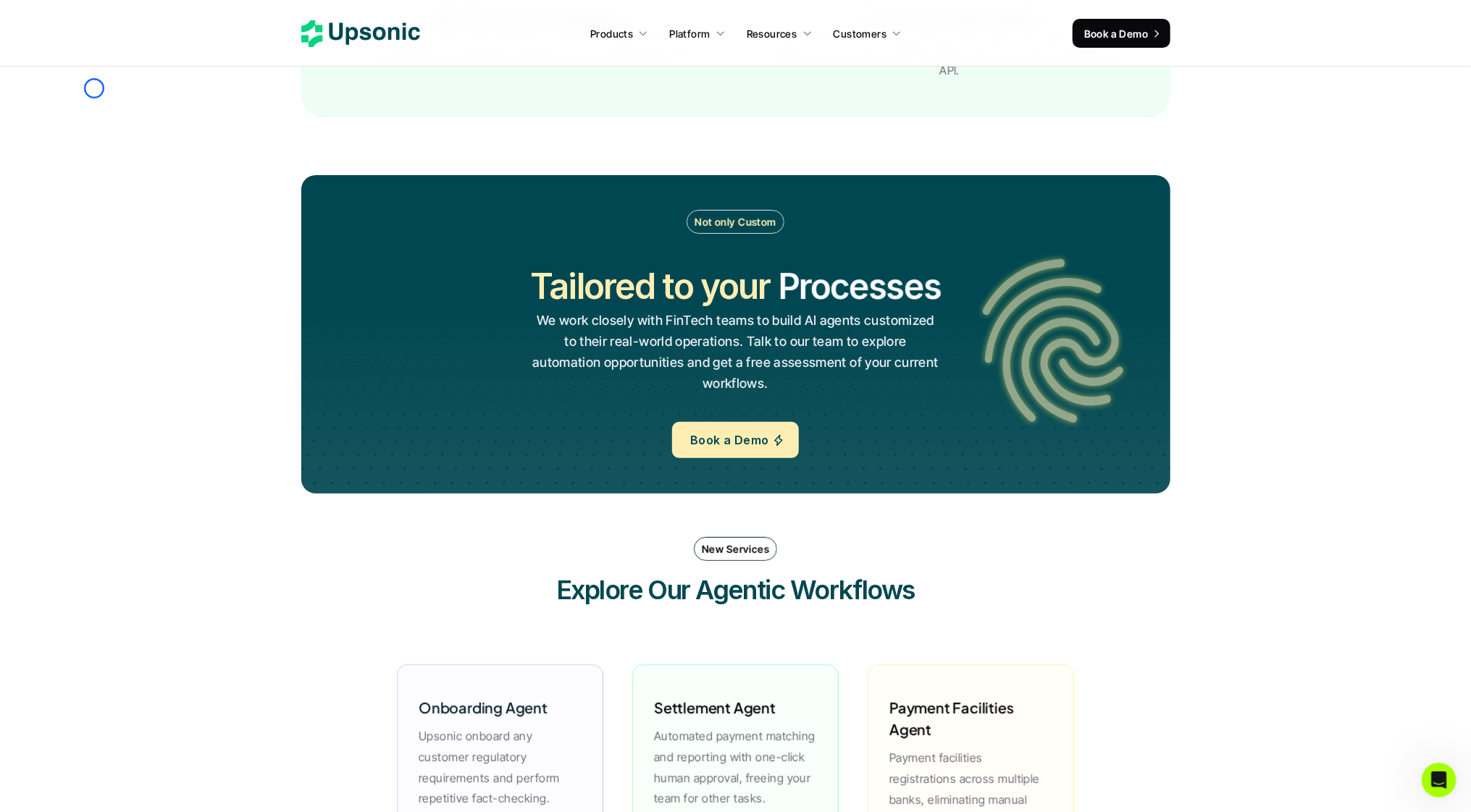
scroll to position [5627, 0]
